Goal: Navigation & Orientation: Find specific page/section

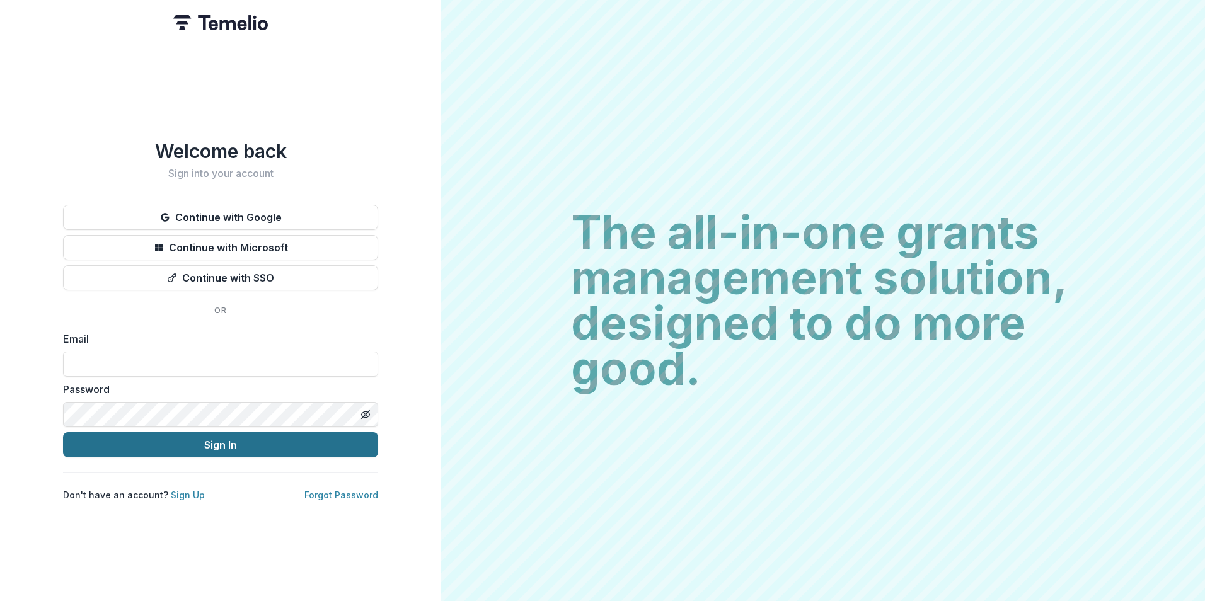
type input "**********"
click at [147, 446] on button "Sign In" at bounding box center [220, 444] width 315 height 25
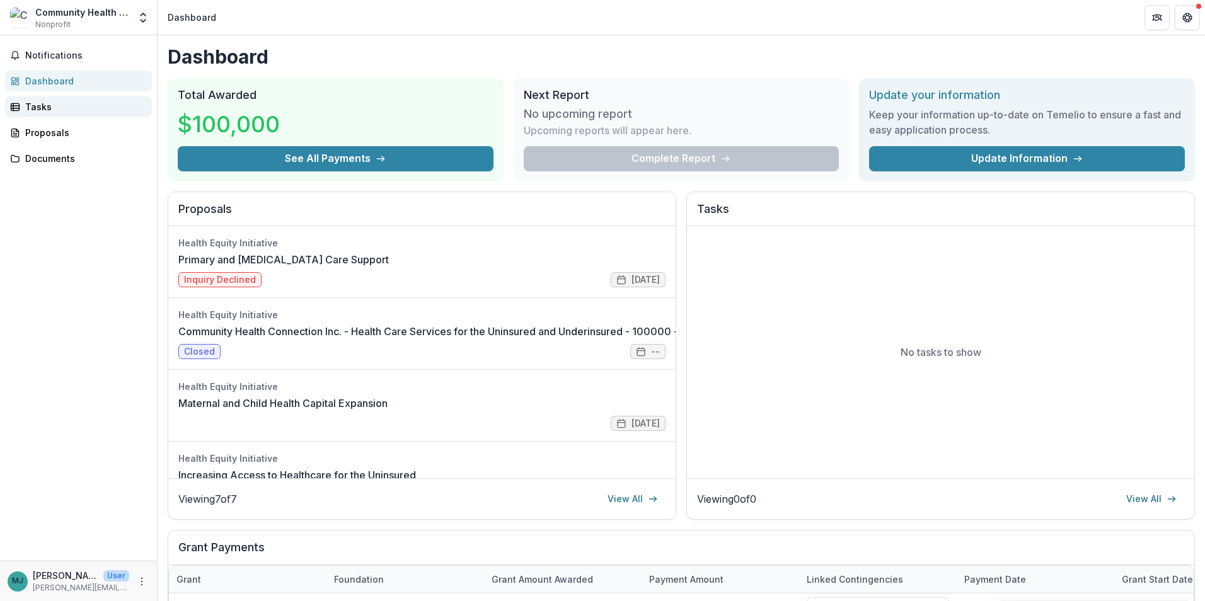
click at [39, 99] on link "Tasks" at bounding box center [78, 106] width 147 height 21
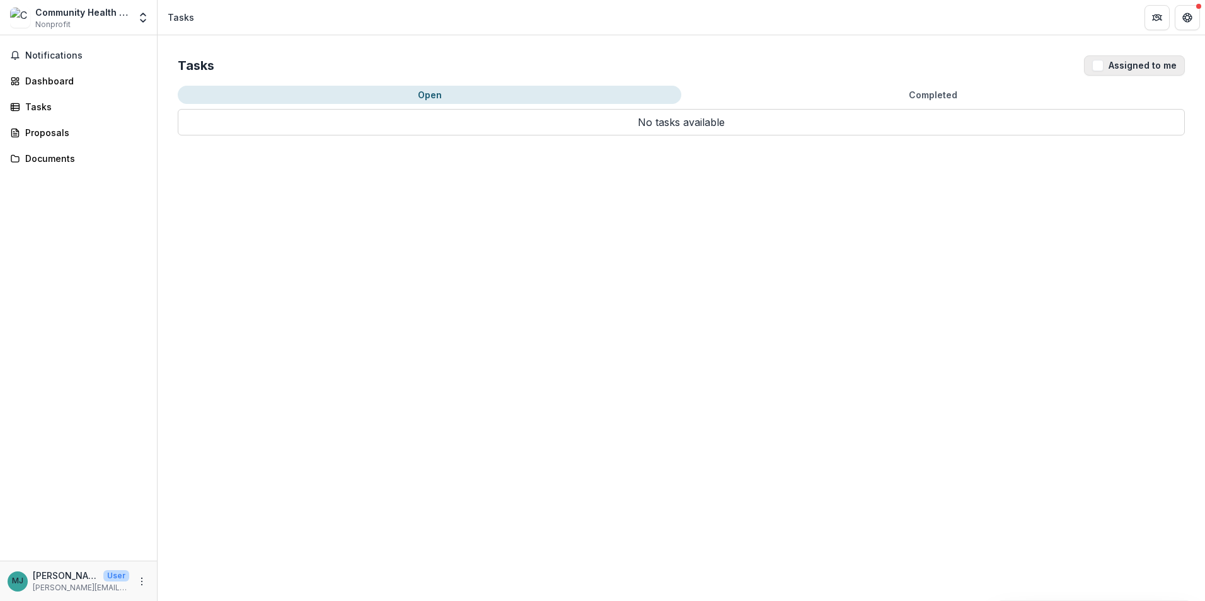
click at [1149, 66] on button "Assigned to me" at bounding box center [1134, 65] width 101 height 20
click at [49, 108] on div "Tasks" at bounding box center [83, 106] width 117 height 13
click at [372, 94] on button "Open" at bounding box center [430, 95] width 504 height 18
click at [432, 94] on button "Open" at bounding box center [430, 95] width 504 height 18
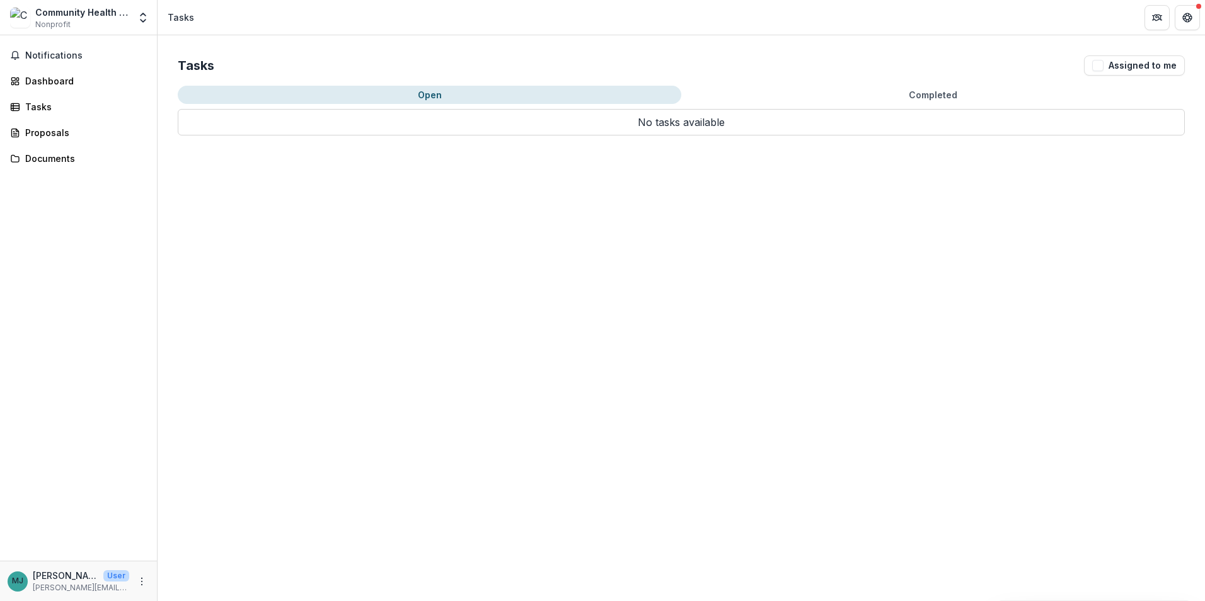
click at [432, 94] on button "Open" at bounding box center [430, 95] width 504 height 18
click at [50, 50] on span "Notifications" at bounding box center [86, 55] width 122 height 11
click at [57, 83] on div "Dashboard" at bounding box center [83, 80] width 117 height 13
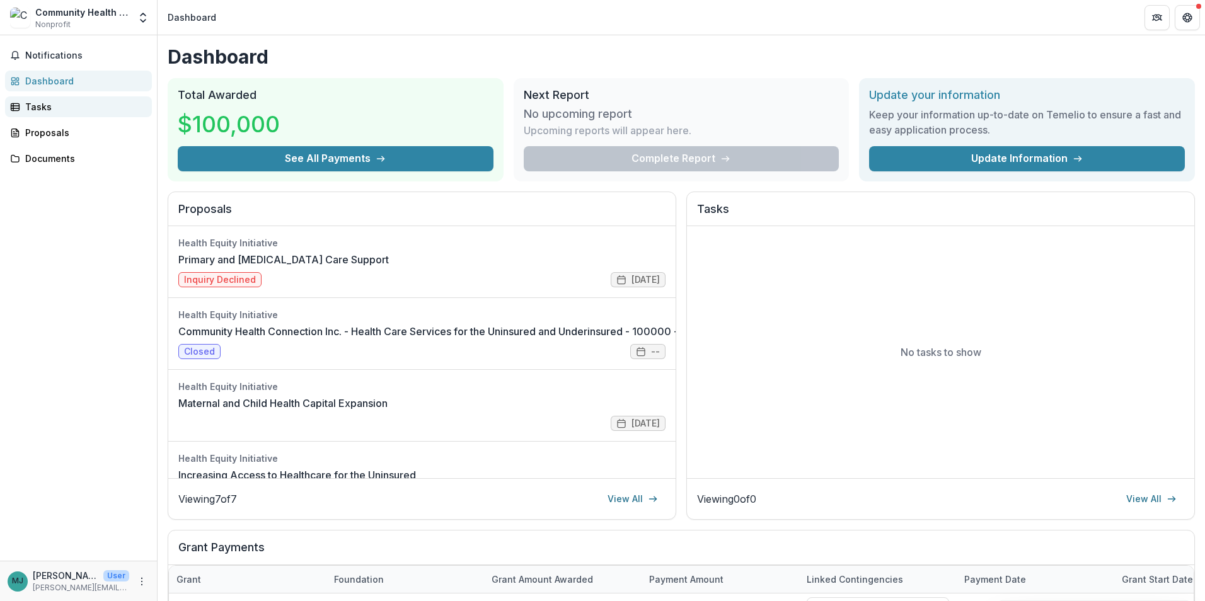
click at [49, 108] on div "Tasks" at bounding box center [83, 106] width 117 height 13
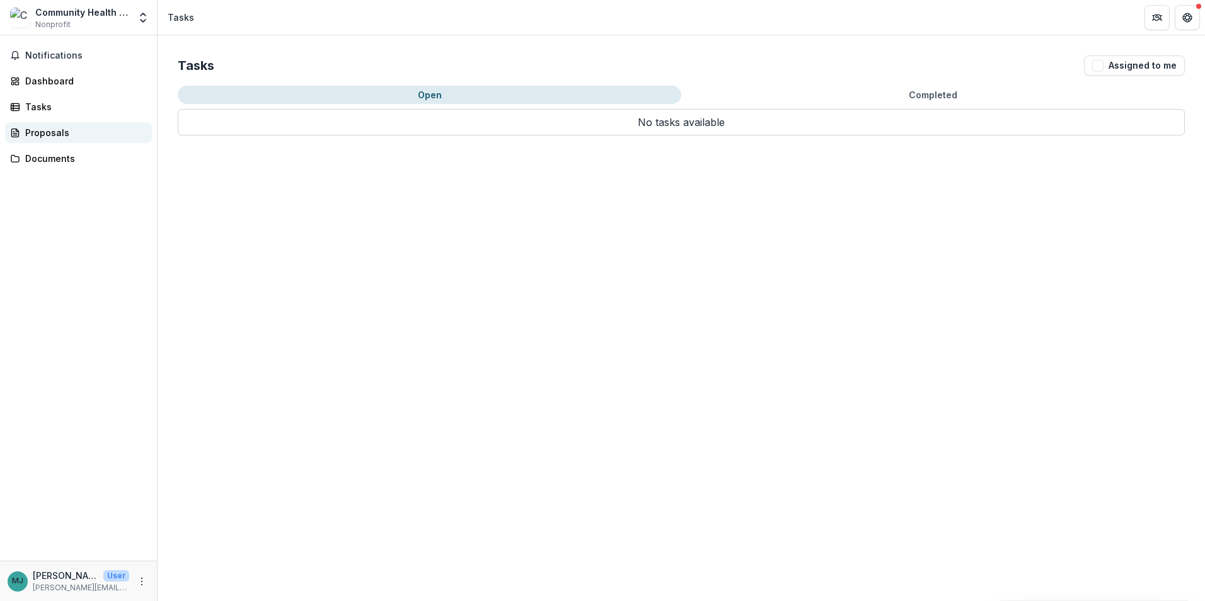
click at [45, 131] on div "Proposals" at bounding box center [83, 132] width 117 height 13
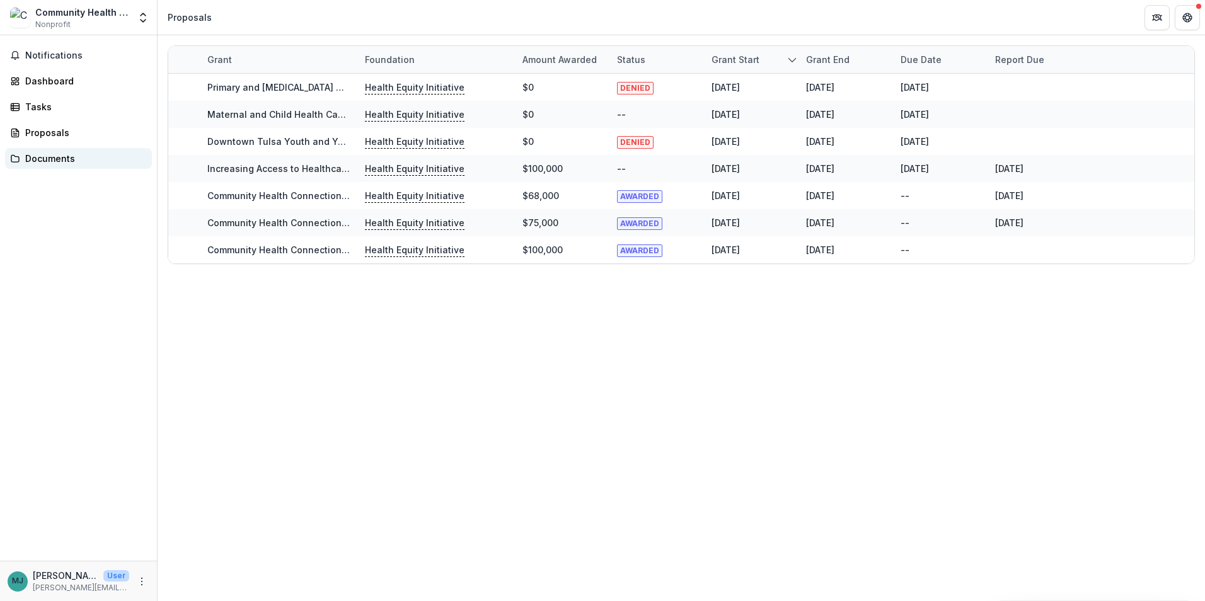
click at [52, 157] on div "Documents" at bounding box center [83, 158] width 117 height 13
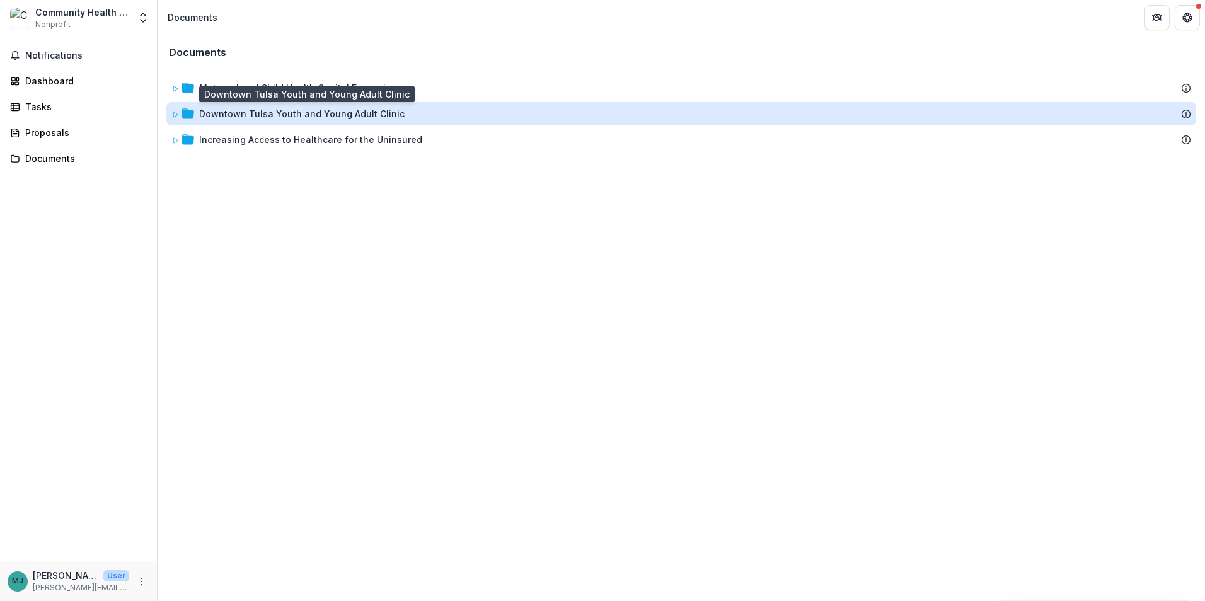
click at [273, 112] on div "Downtown Tulsa Youth and Young Adult Clinic" at bounding box center [301, 113] width 205 height 13
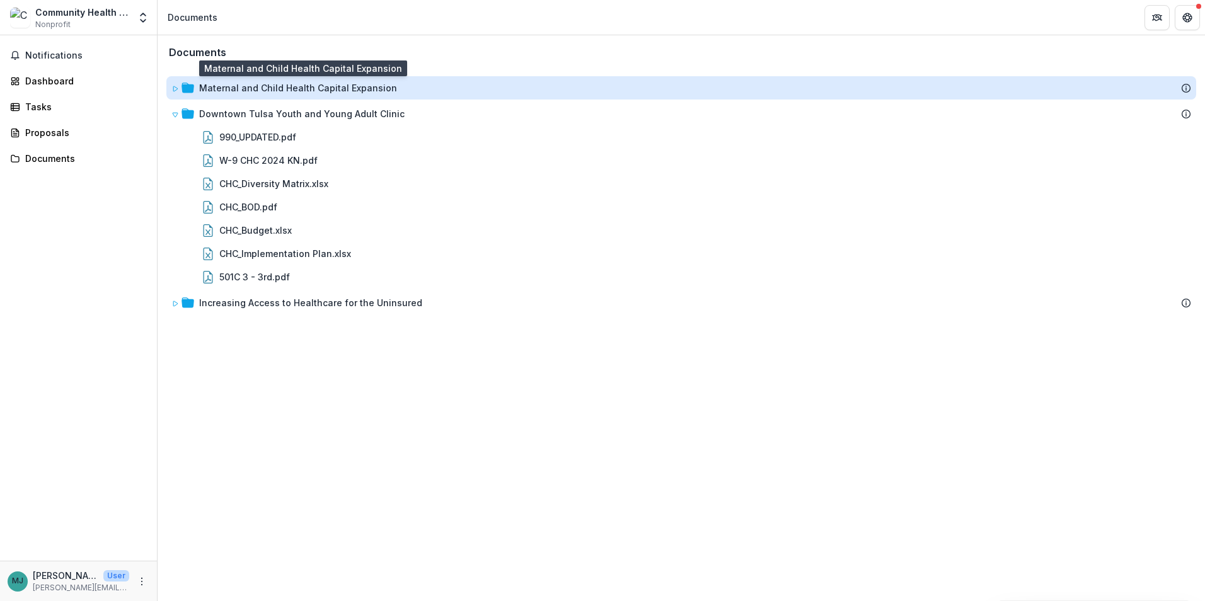
click at [284, 86] on div "Maternal and Child Health Capital Expansion" at bounding box center [298, 87] width 198 height 13
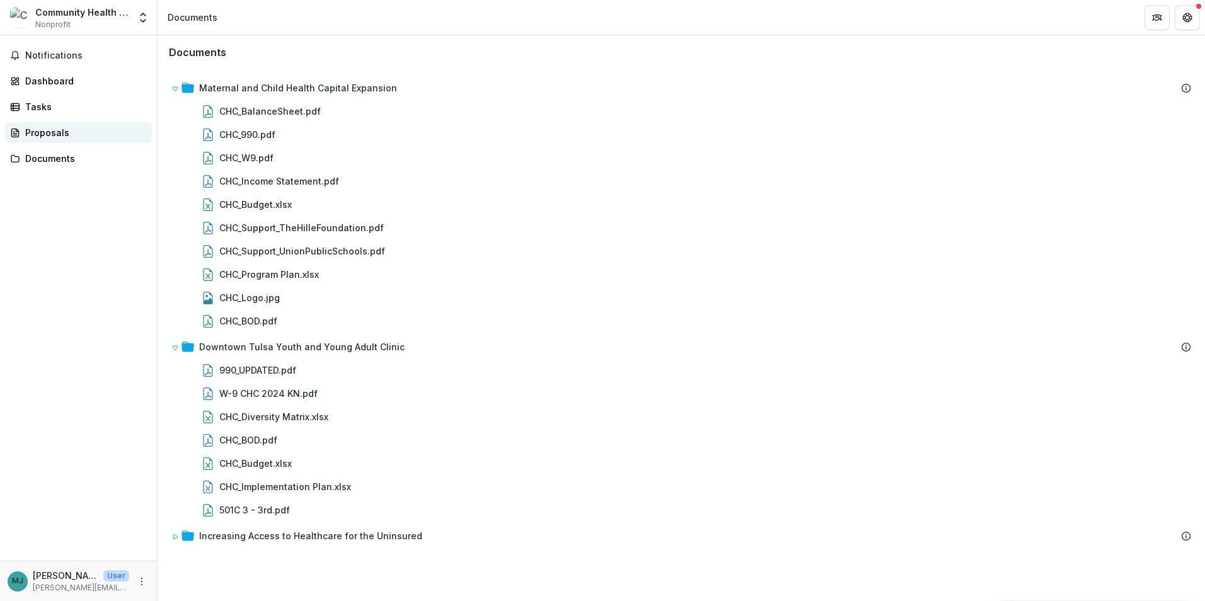
click at [35, 132] on div "Proposals" at bounding box center [83, 132] width 117 height 13
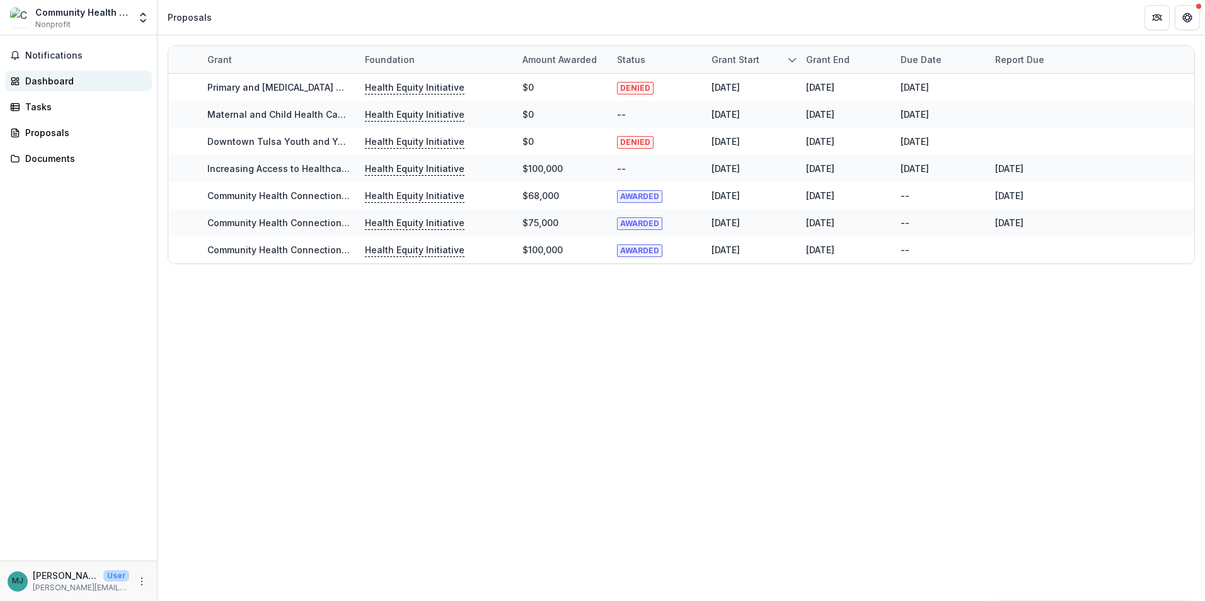
click at [47, 82] on div "Dashboard" at bounding box center [83, 80] width 117 height 13
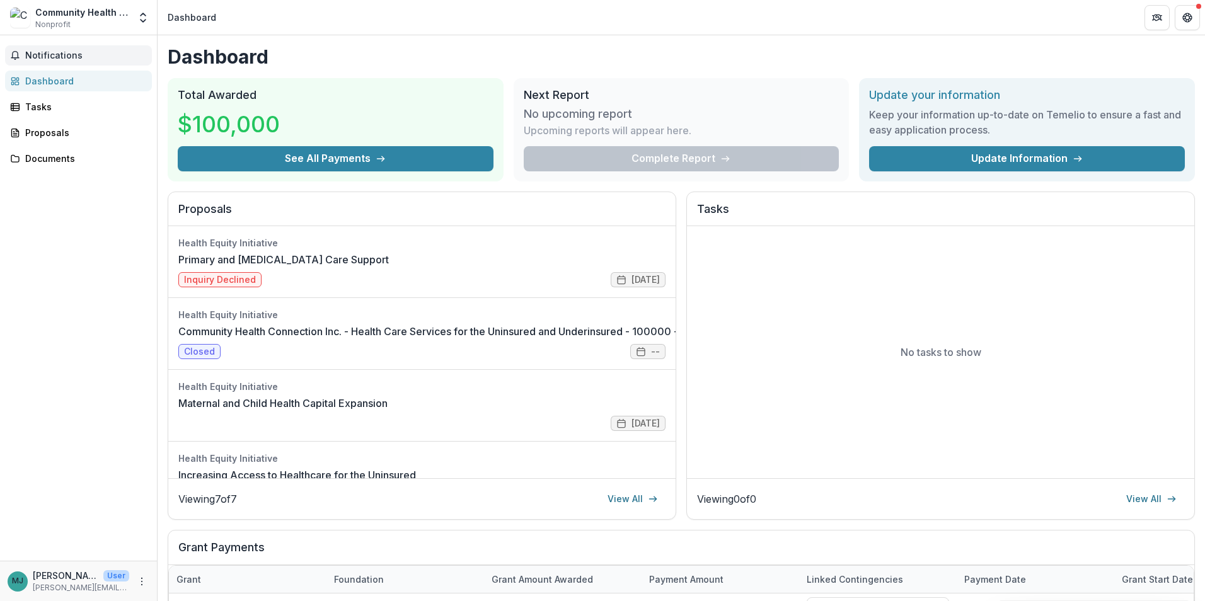
click at [55, 60] on span "Notifications" at bounding box center [86, 55] width 122 height 11
click at [57, 108] on div "Tasks" at bounding box center [83, 106] width 117 height 13
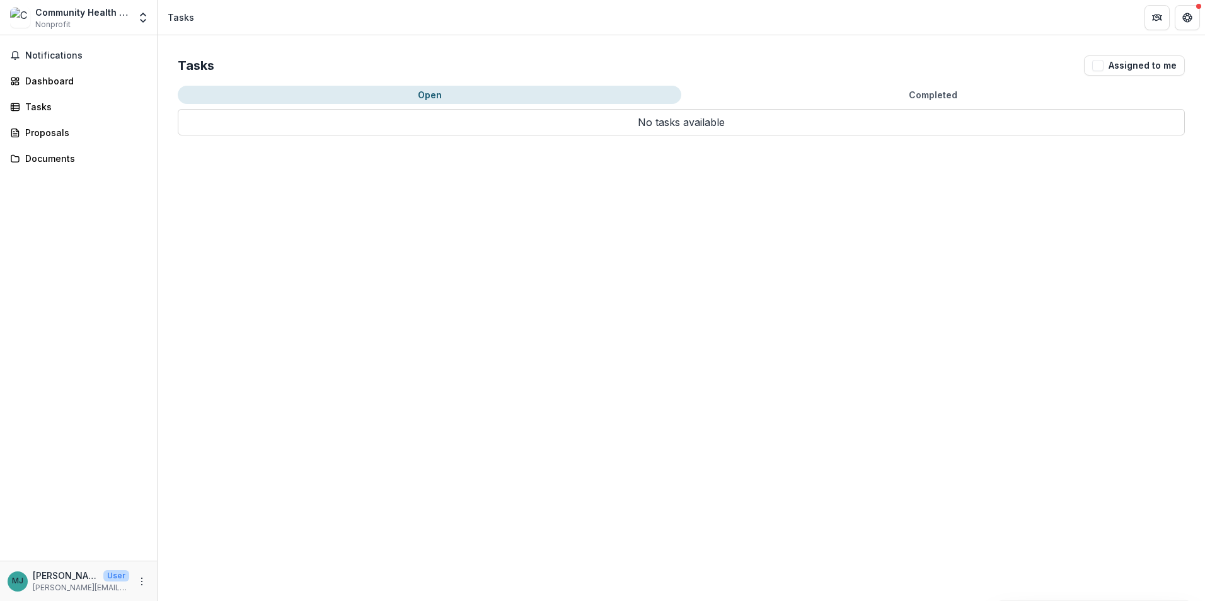
click at [521, 91] on button "Open" at bounding box center [430, 95] width 504 height 18
click at [1187, 13] on icon "Get Help" at bounding box center [1187, 18] width 10 height 10
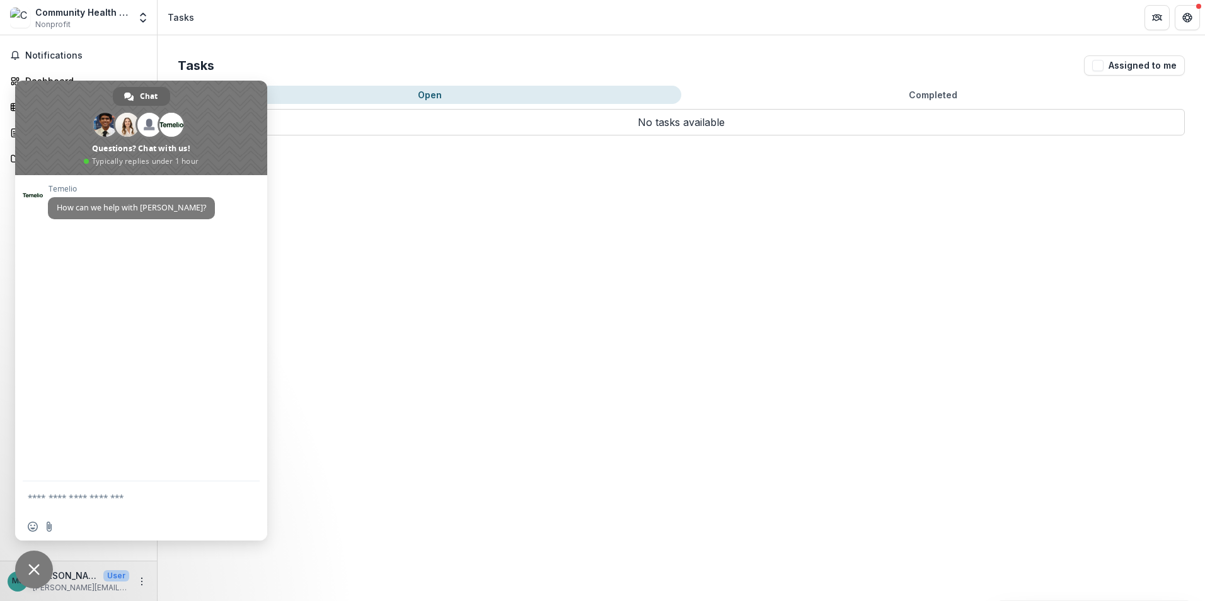
click at [816, 325] on div "Tasks Assigned to me Open Completed No tasks available Task Name Type of Task S…" at bounding box center [681, 318] width 1047 height 566
click at [29, 563] on span "Close chat" at bounding box center [34, 570] width 38 height 38
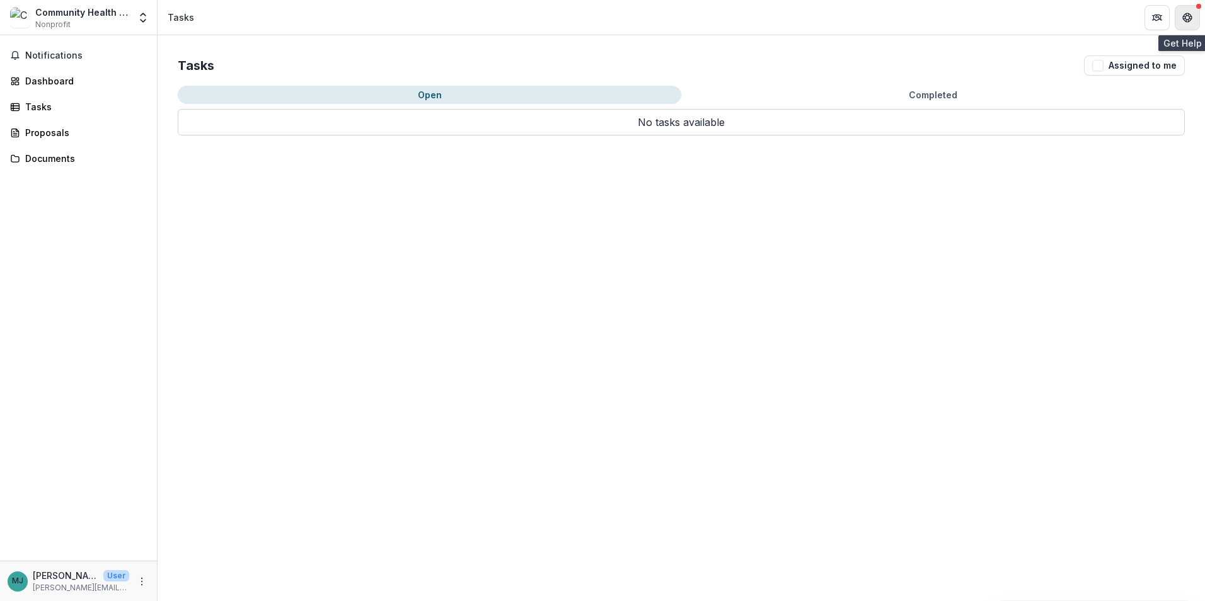
click at [1185, 16] on icon "Get Help" at bounding box center [1184, 17] width 3 height 3
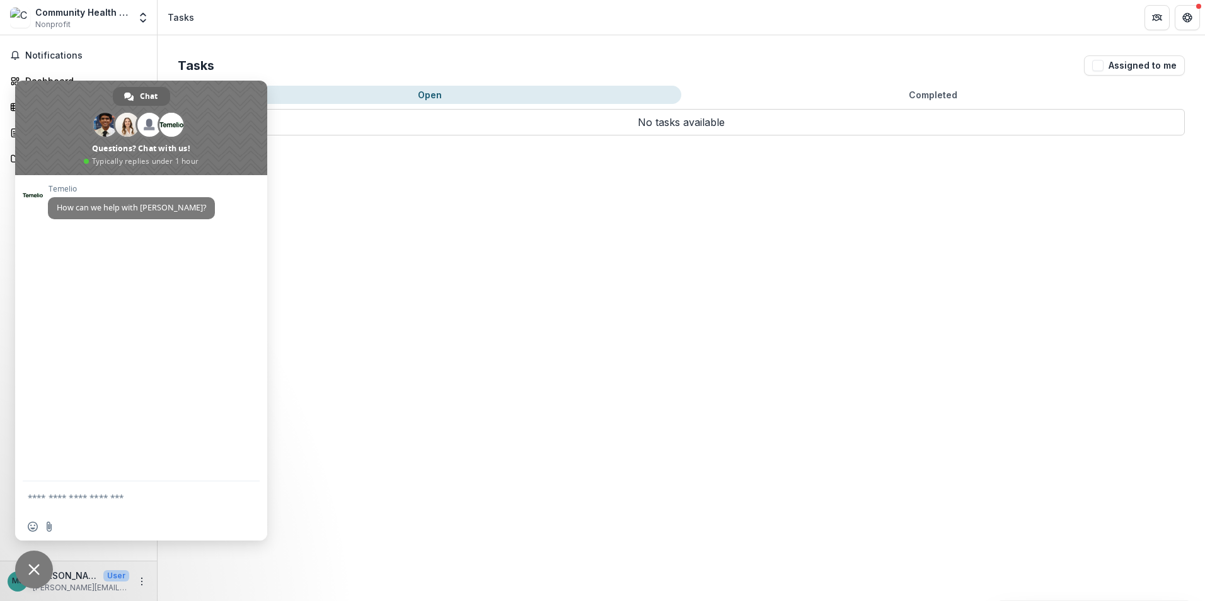
click at [57, 498] on textarea "Compose your message..." at bounding box center [127, 497] width 199 height 11
click at [499, 357] on div "Tasks Assigned to me Open Completed No tasks available Task Name Type of Task S…" at bounding box center [681, 318] width 1047 height 566
click at [32, 565] on span "Close chat" at bounding box center [33, 569] width 11 height 11
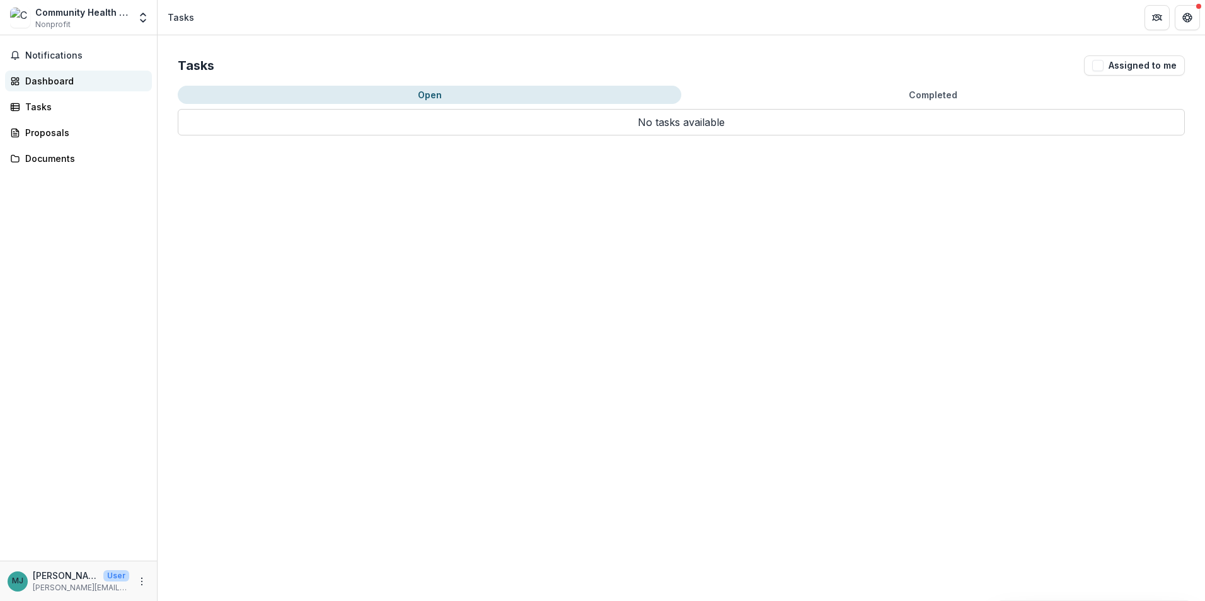
click at [55, 74] on link "Dashboard" at bounding box center [78, 81] width 147 height 21
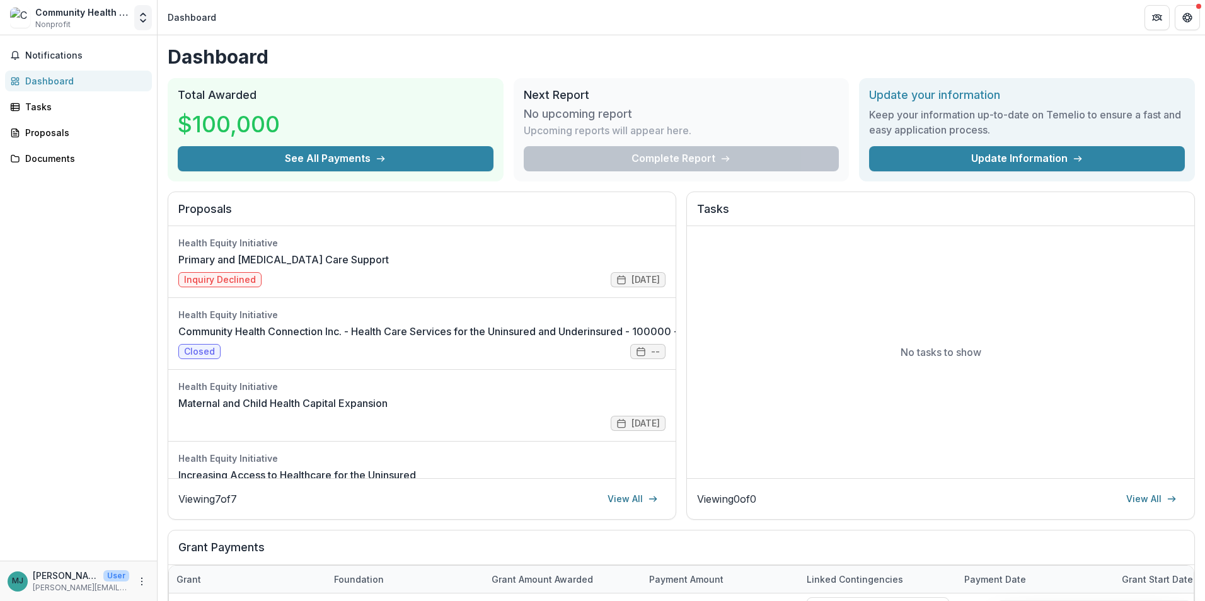
click at [145, 24] on button "Open entity switcher" at bounding box center [143, 17] width 18 height 25
click at [79, 210] on div "Notifications Dashboard Tasks Proposals Documents" at bounding box center [78, 298] width 157 height 526
click at [1134, 500] on link "View All" at bounding box center [1152, 499] width 66 height 20
